Goal: Task Accomplishment & Management: Manage account settings

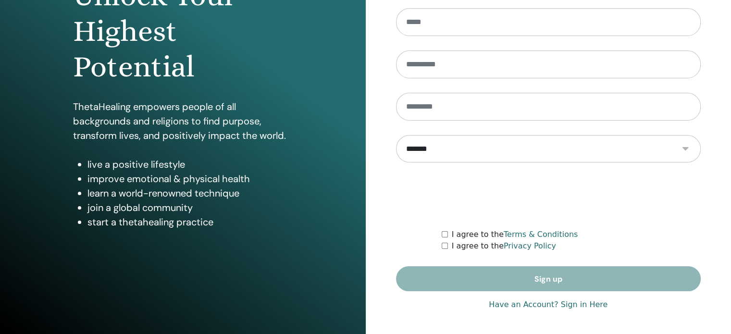
type input "**********"
click at [537, 307] on link "Have an Account? Sign in Here" at bounding box center [548, 305] width 119 height 12
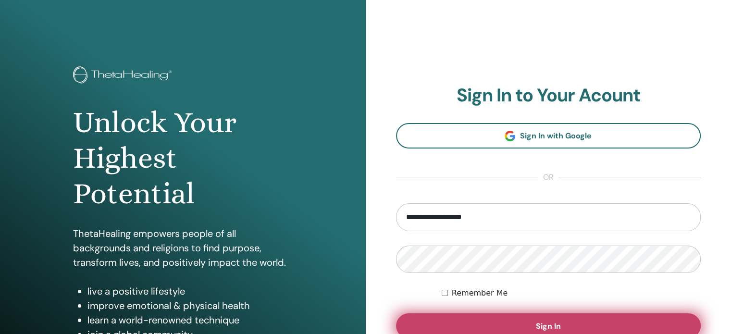
click at [557, 324] on span "Sign In" at bounding box center [548, 326] width 25 height 10
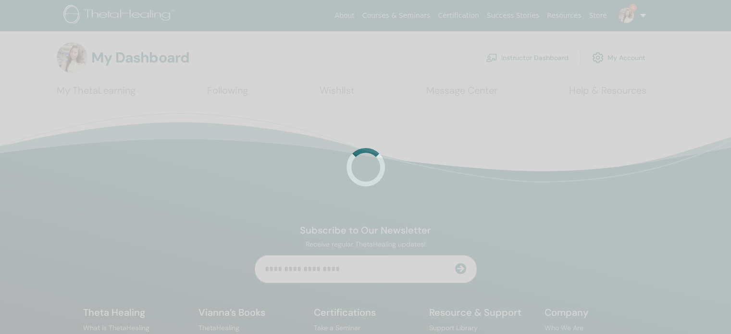
drag, startPoint x: 0, startPoint y: 0, endPoint x: 544, endPoint y: 56, distance: 547.2
click at [544, 56] on div at bounding box center [365, 167] width 731 height 334
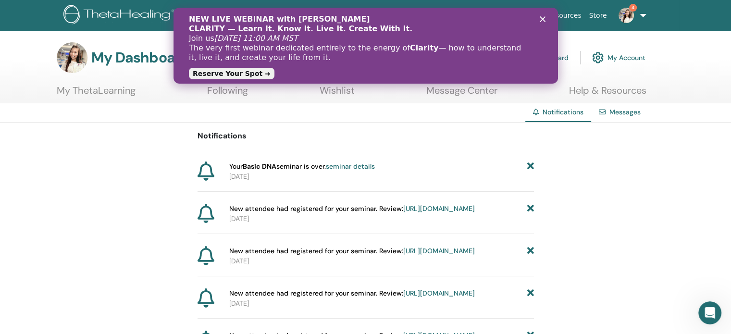
click at [545, 18] on icon "Close" at bounding box center [543, 19] width 6 height 6
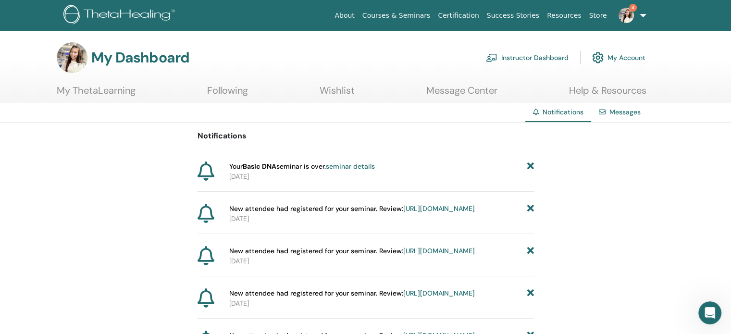
click at [546, 58] on link "Instructor Dashboard" at bounding box center [527, 57] width 83 height 21
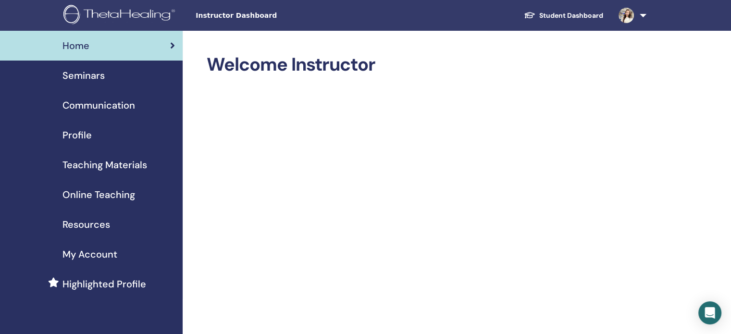
click at [117, 86] on link "Seminars" at bounding box center [91, 76] width 183 height 30
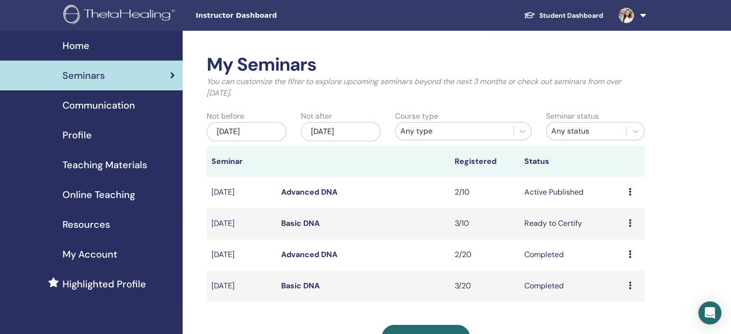
click at [629, 190] on icon at bounding box center [630, 192] width 3 height 8
click at [633, 224] on link "Attendees" at bounding box center [622, 227] width 37 height 10
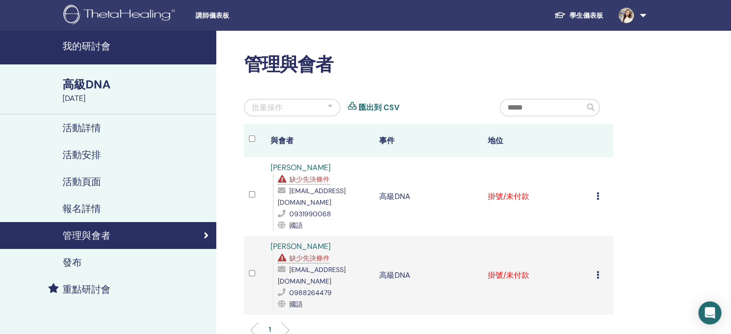
click at [600, 193] on div "取消註冊 不自動認證 標記為已付款 標記為未付款 標記為缺席 完成並證明 下載證書" at bounding box center [603, 197] width 12 height 12
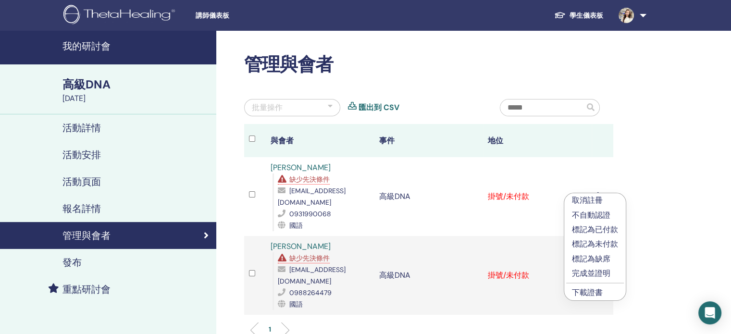
click at [600, 271] on font "完成並證明" at bounding box center [591, 273] width 38 height 10
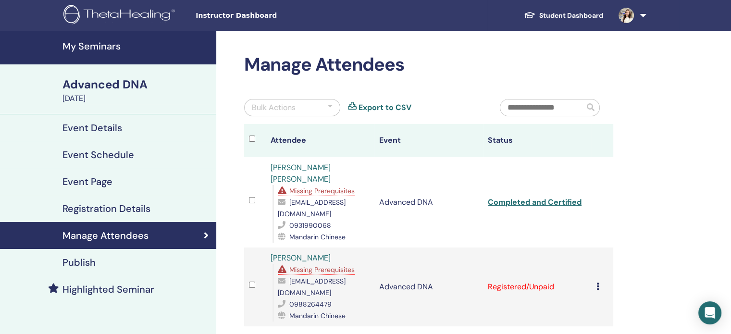
click at [595, 259] on td "Cancel Registration Do not auto-certify Mark as Paid Mark as Unpaid Mark as Abs…" at bounding box center [603, 287] width 22 height 79
click at [598, 283] on icon at bounding box center [598, 287] width 3 height 8
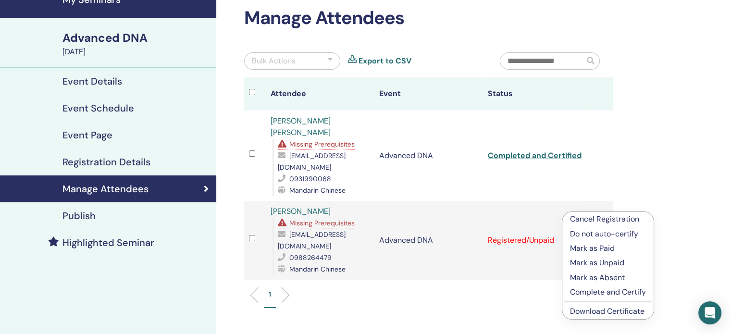
scroll to position [96, 0]
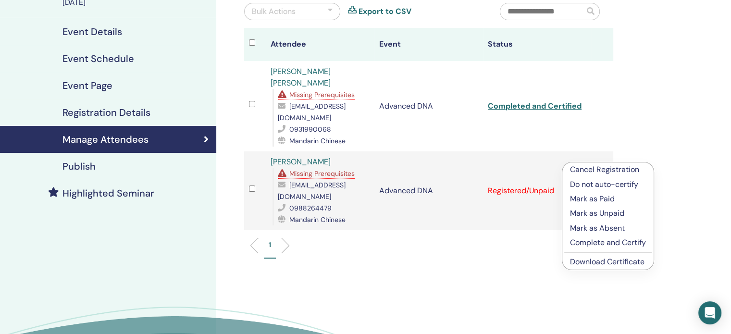
click at [614, 246] on p "Complete and Certify" at bounding box center [608, 243] width 76 height 12
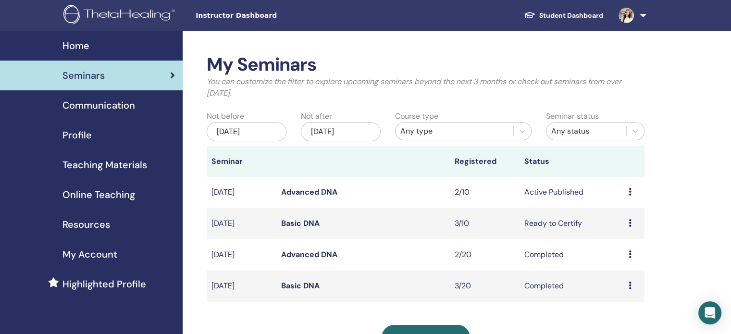
click at [632, 223] on div "Preview Edit Attendees Cancel" at bounding box center [634, 224] width 11 height 12
click at [628, 256] on link "Attendees" at bounding box center [625, 260] width 37 height 10
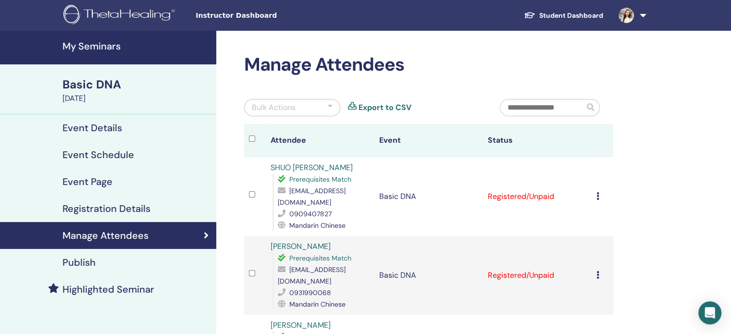
click at [598, 194] on icon at bounding box center [598, 196] width 3 height 8
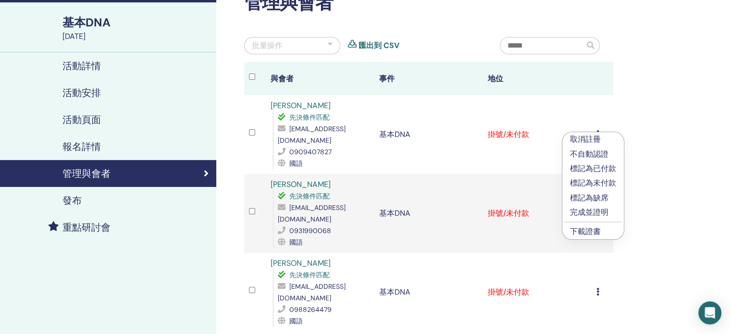
scroll to position [48, 0]
